Goal: Information Seeking & Learning: Learn about a topic

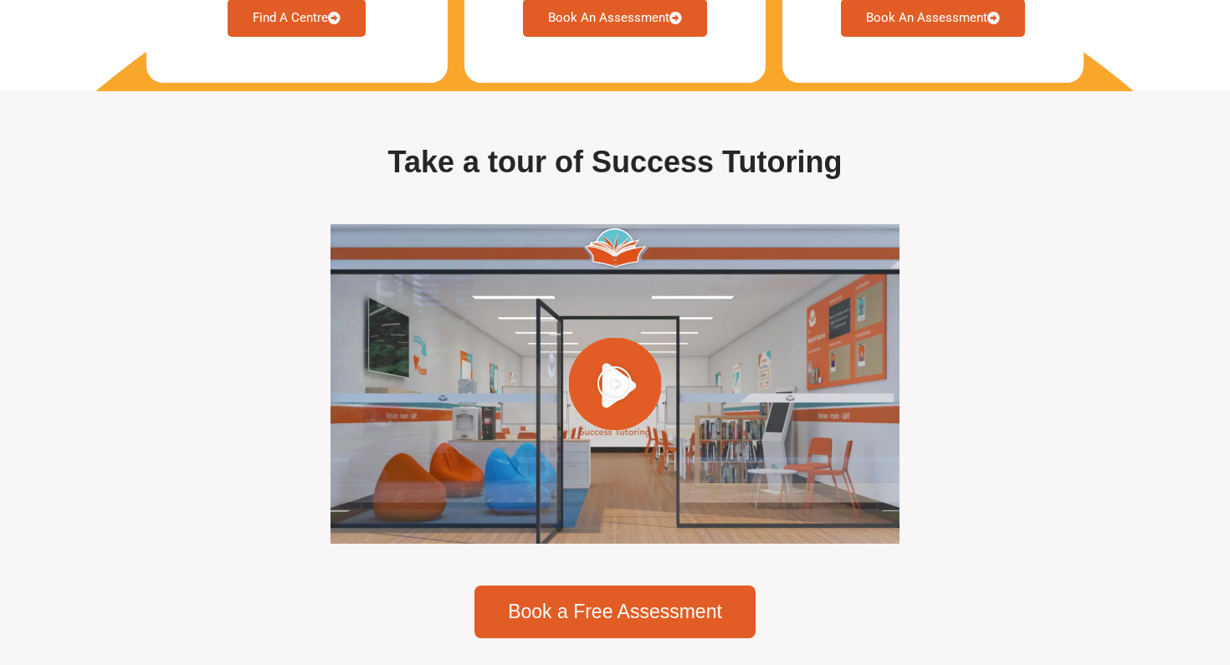
scroll to position [4662, 0]
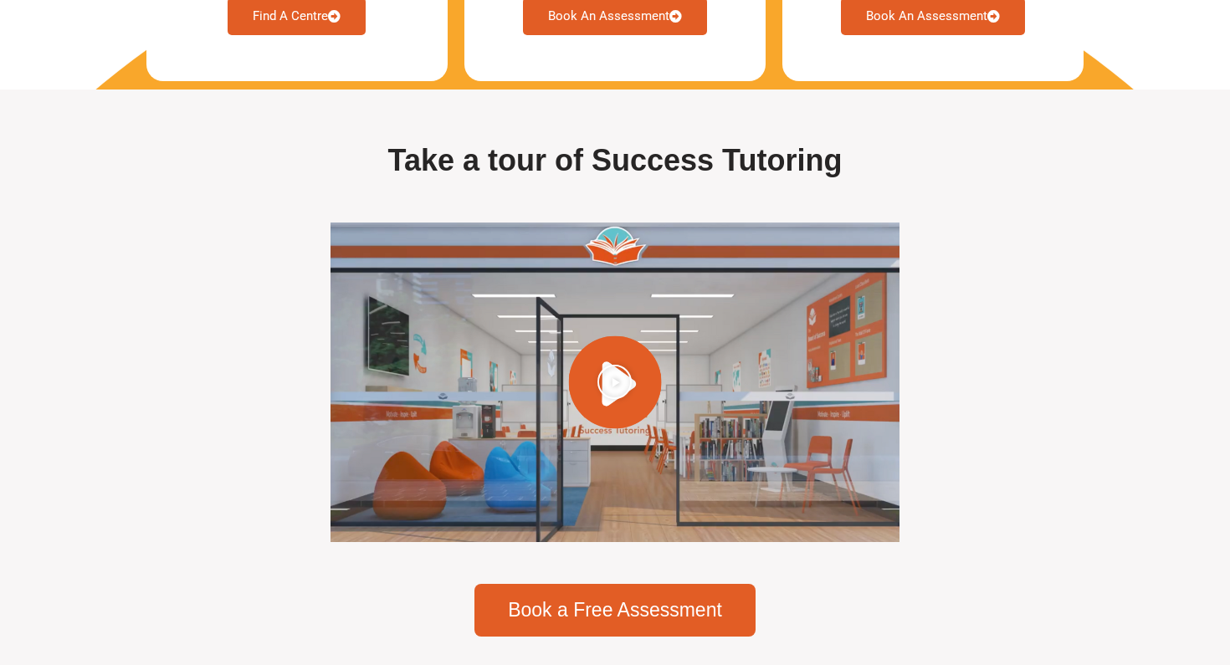
click at [617, 363] on div at bounding box center [614, 383] width 569 height 320
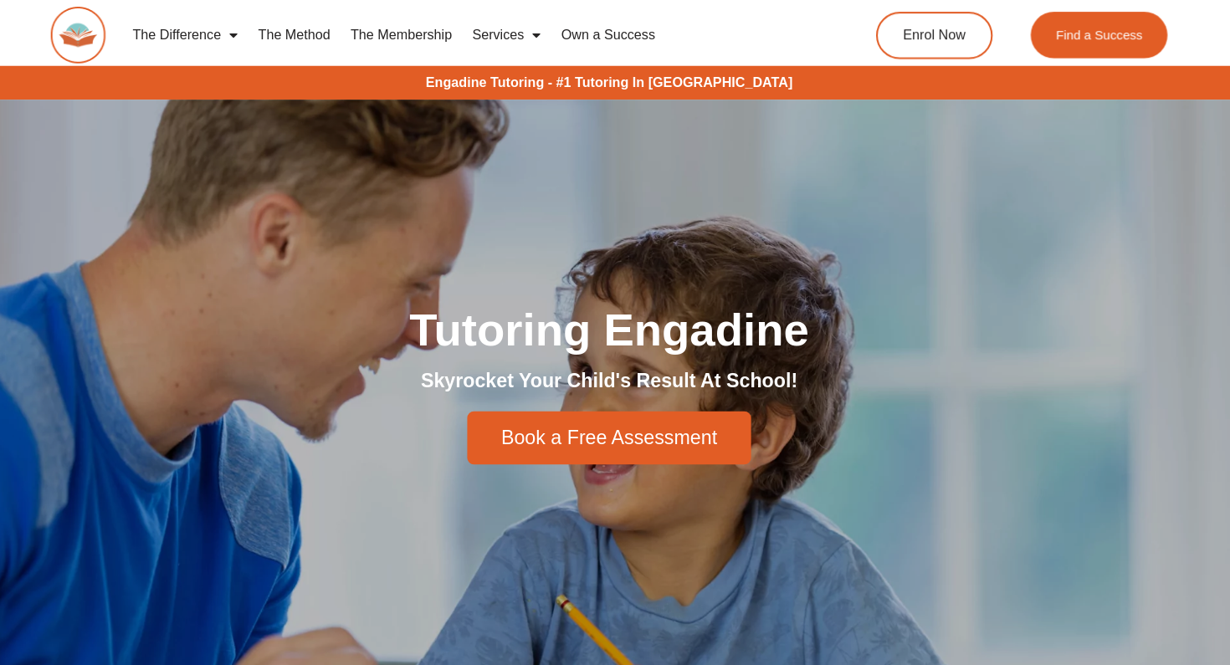
scroll to position [0, 0]
click at [369, 36] on link "The Membership" at bounding box center [409, 35] width 120 height 38
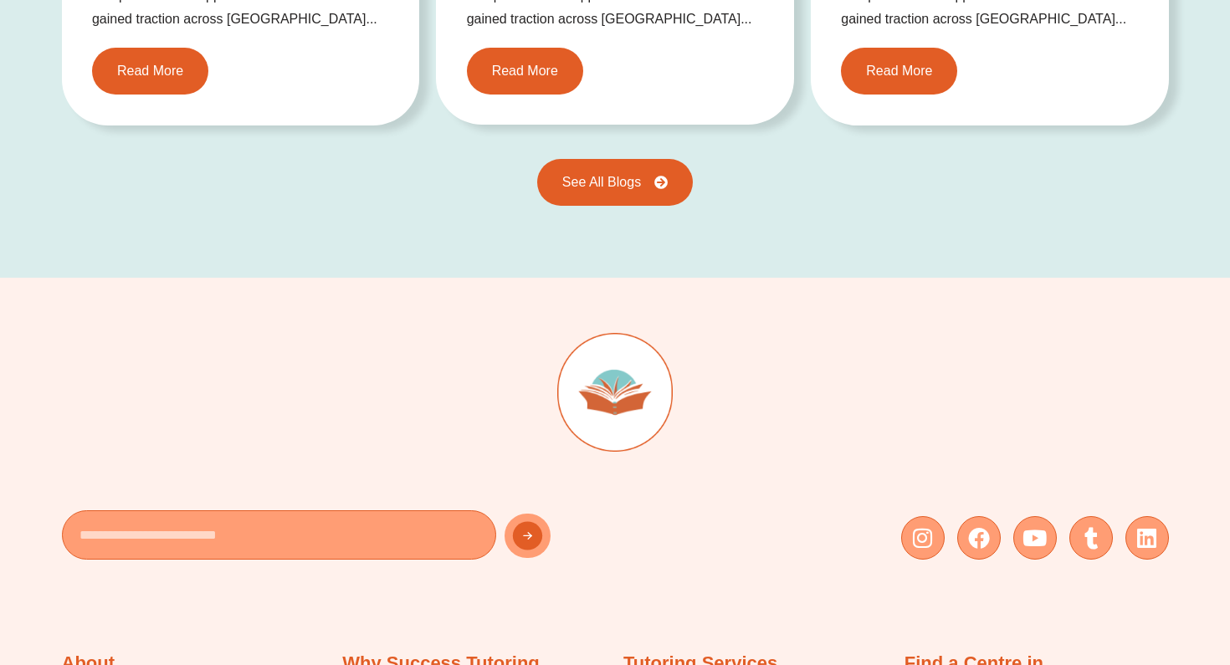
scroll to position [3635, 0]
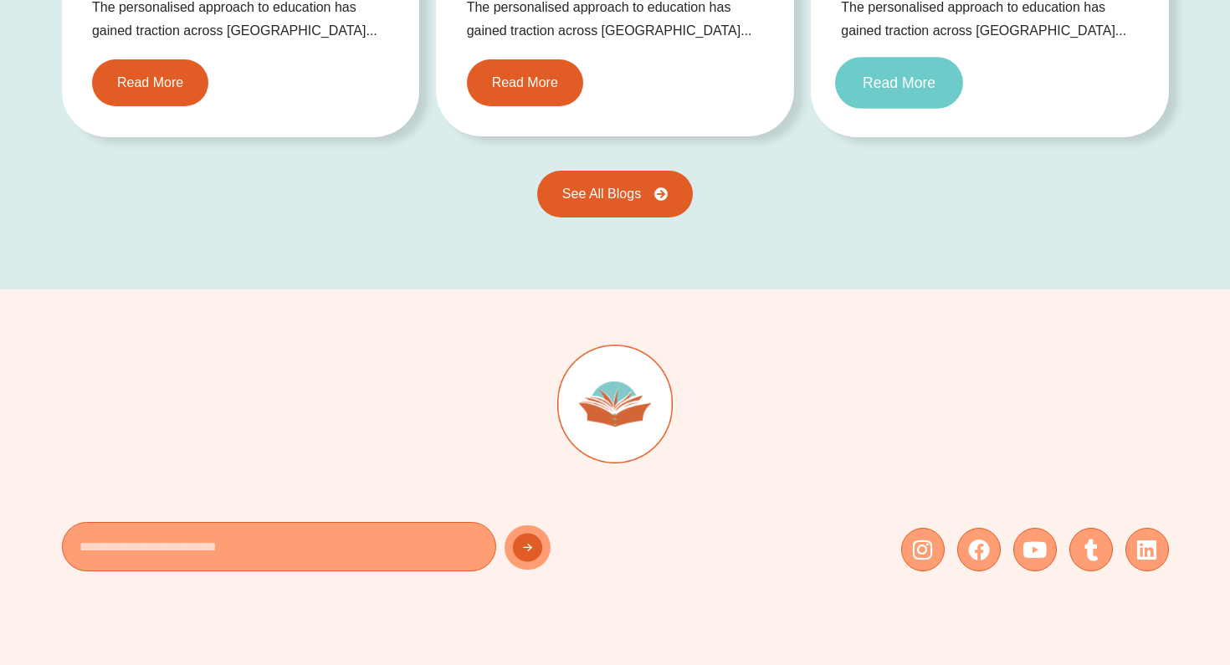
click at [915, 87] on span "Read More" at bounding box center [899, 82] width 73 height 15
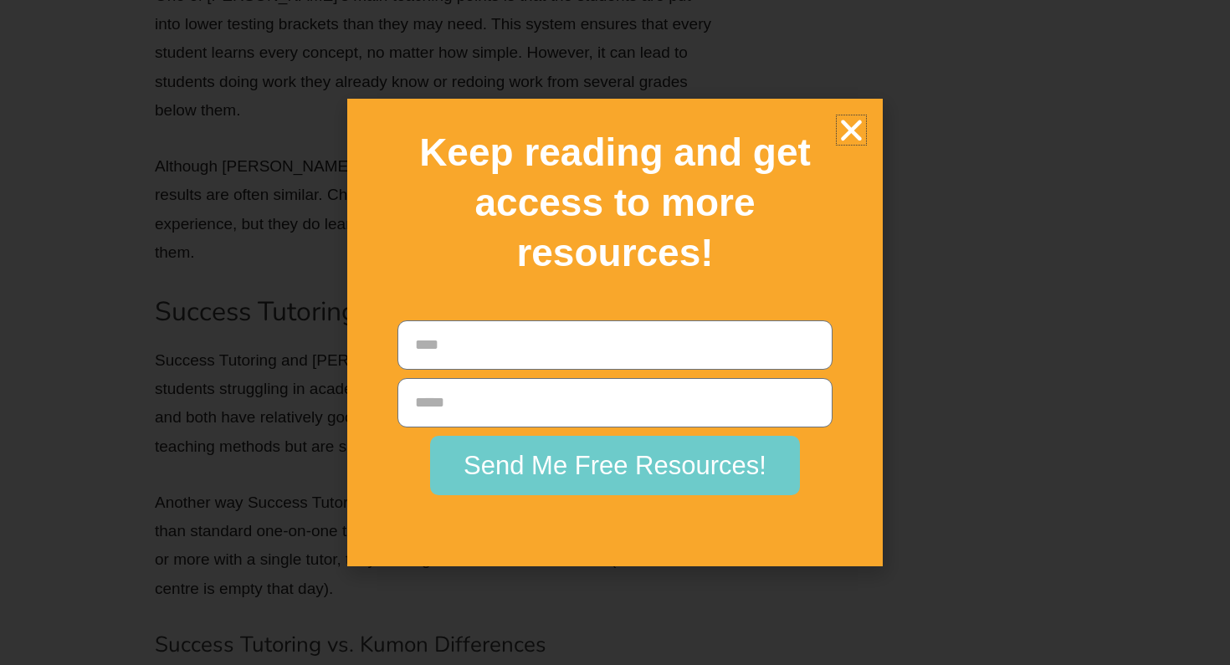
scroll to position [6626, 0]
click at [862, 145] on icon "Close" at bounding box center [851, 129] width 29 height 29
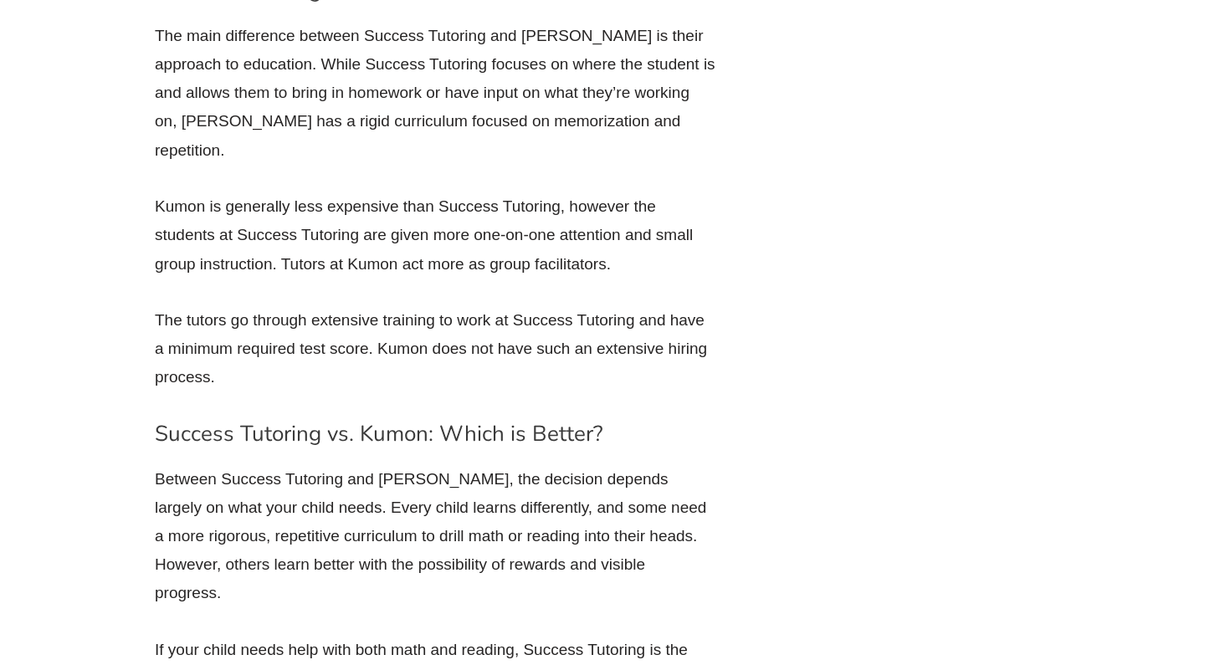
scroll to position [7214, 0]
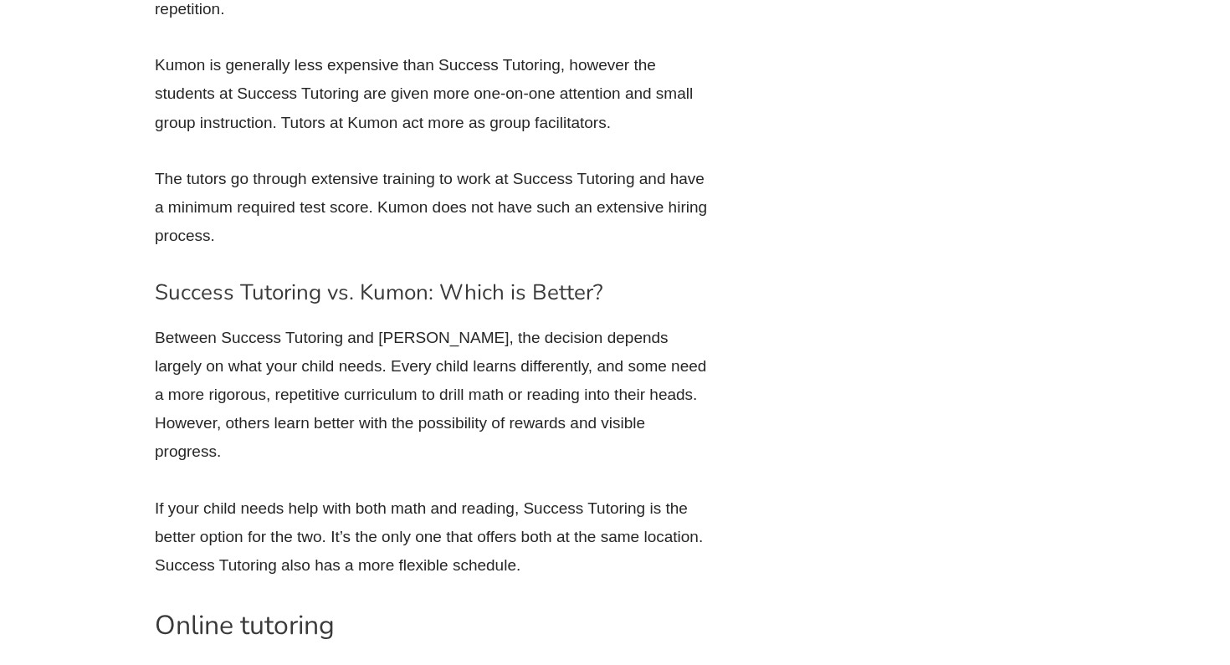
scroll to position [7355, 0]
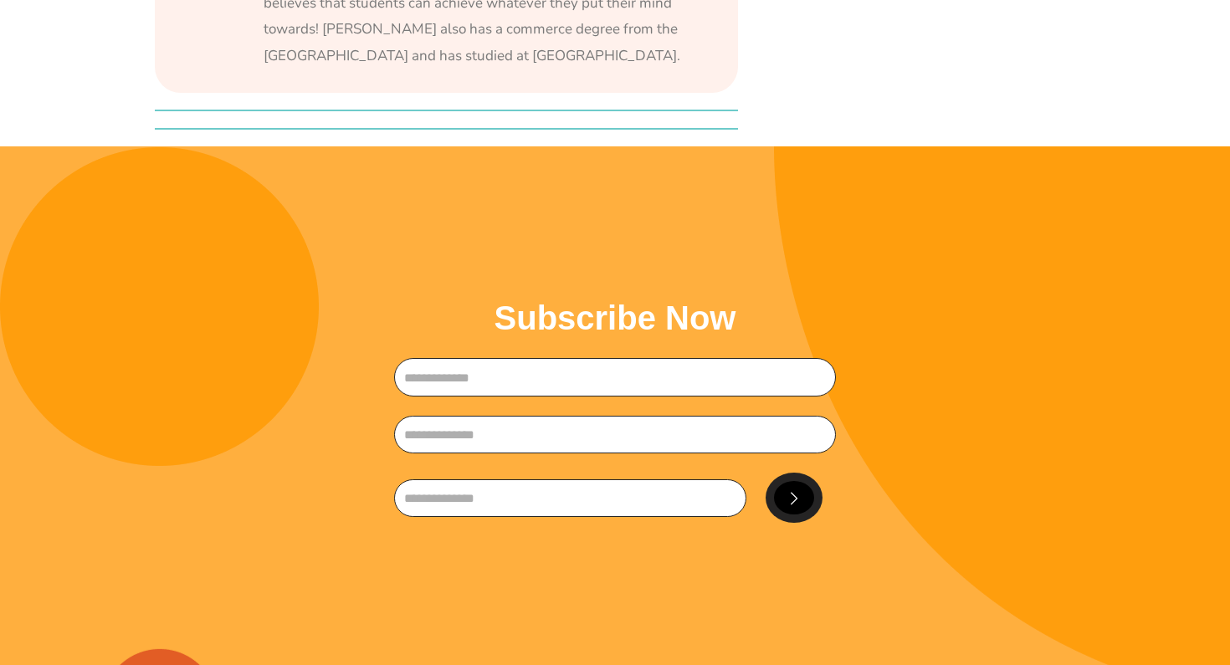
scroll to position [8644, 0]
